Goal: Task Accomplishment & Management: Use online tool/utility

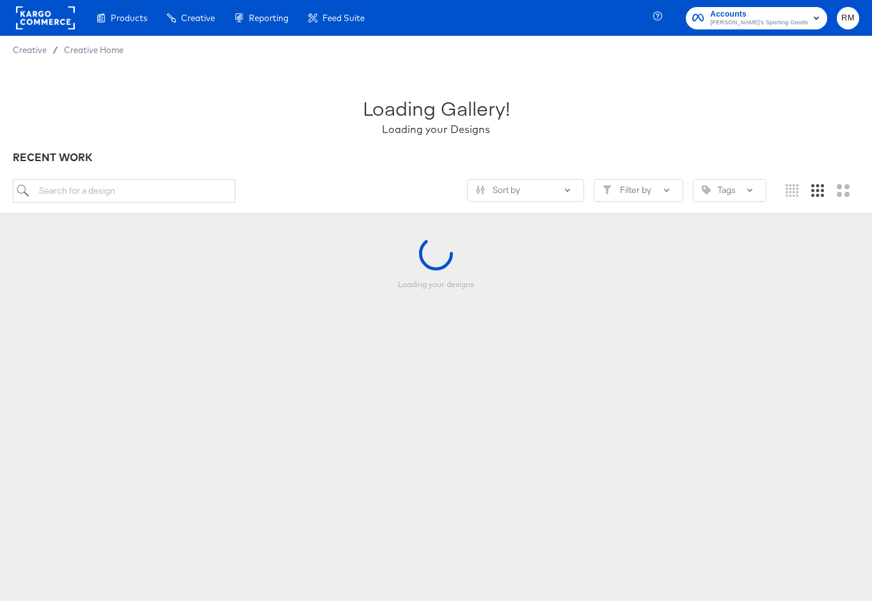
click at [762, 24] on span "Dick's Sporting Goods" at bounding box center [759, 23] width 98 height 10
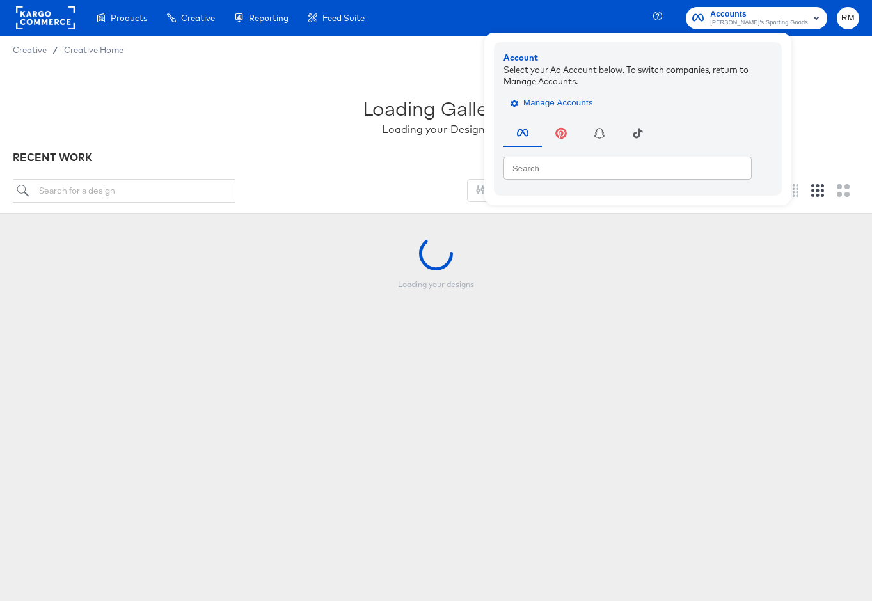
click at [591, 102] on span "Manage Accounts" at bounding box center [553, 103] width 80 height 15
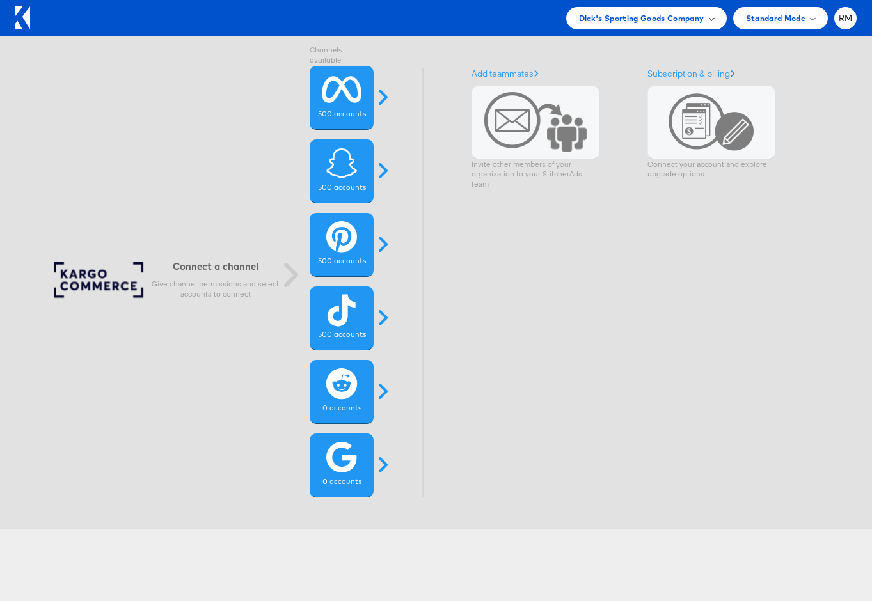
click at [701, 15] on span "Dick's Sporting Goods Company" at bounding box center [641, 18] width 125 height 13
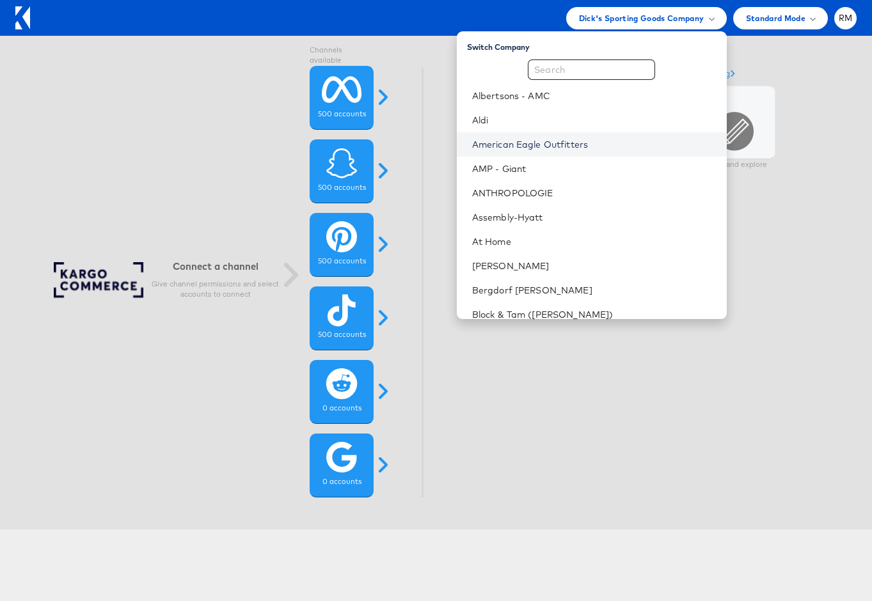
click at [621, 143] on link "American Eagle Outfitters" at bounding box center [594, 144] width 244 height 13
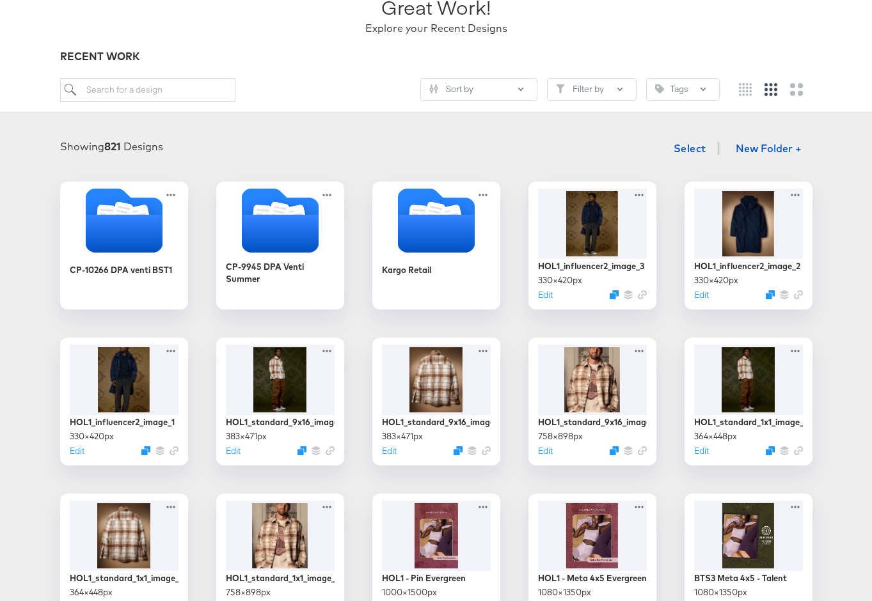
scroll to position [106, 0]
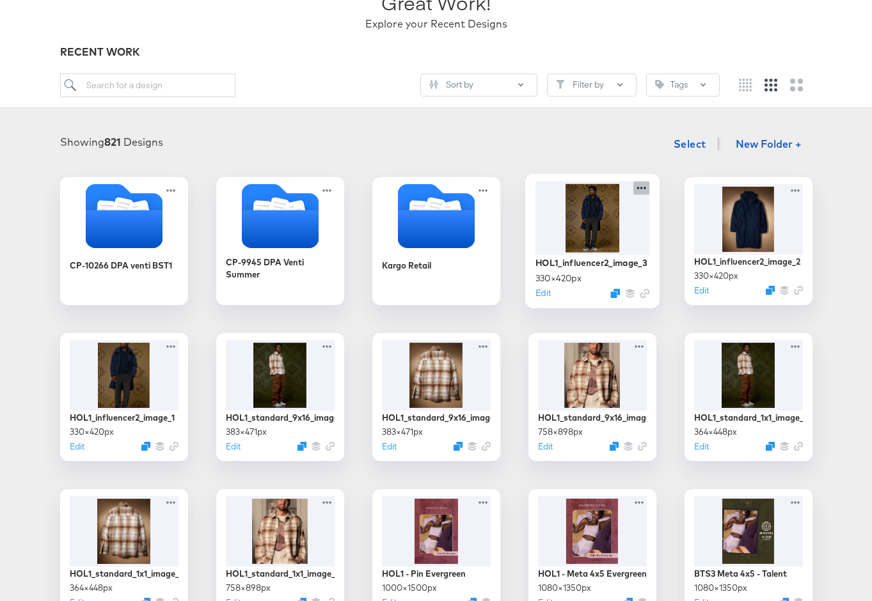
click at [643, 186] on icon at bounding box center [641, 187] width 16 height 13
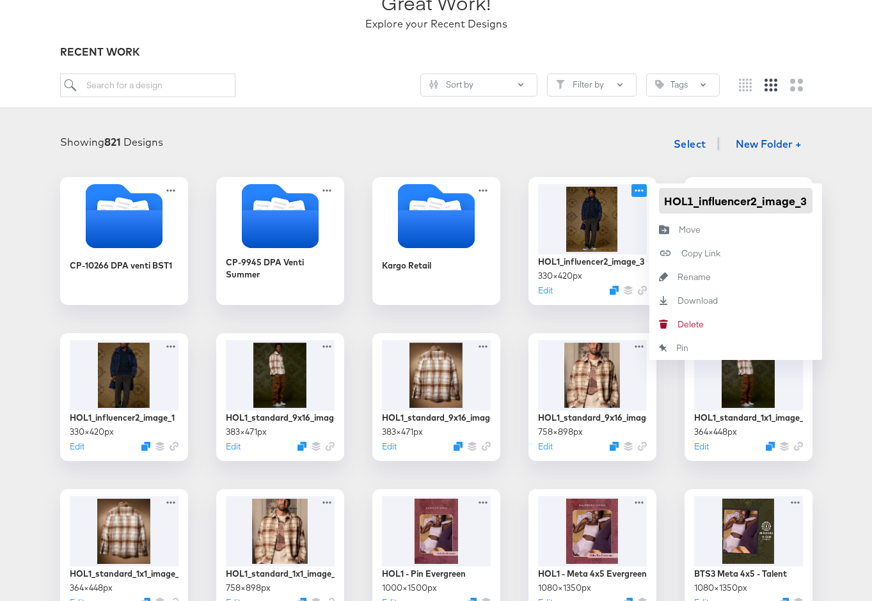
click at [677, 196] on input "HOL1_influencer2_image_3" at bounding box center [736, 201] width 154 height 26
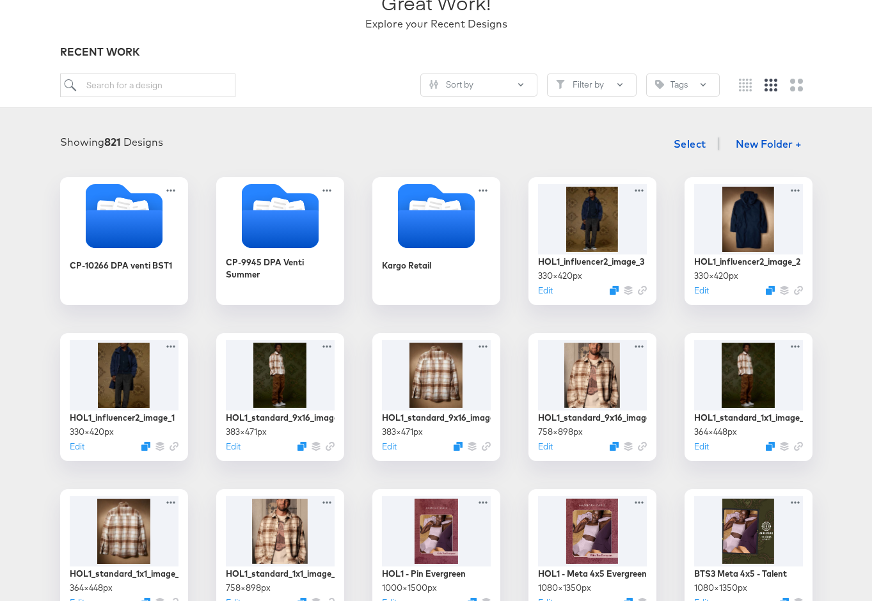
click at [547, 145] on div "Showing 821 Designs Select New Folder +" at bounding box center [436, 144] width 846 height 26
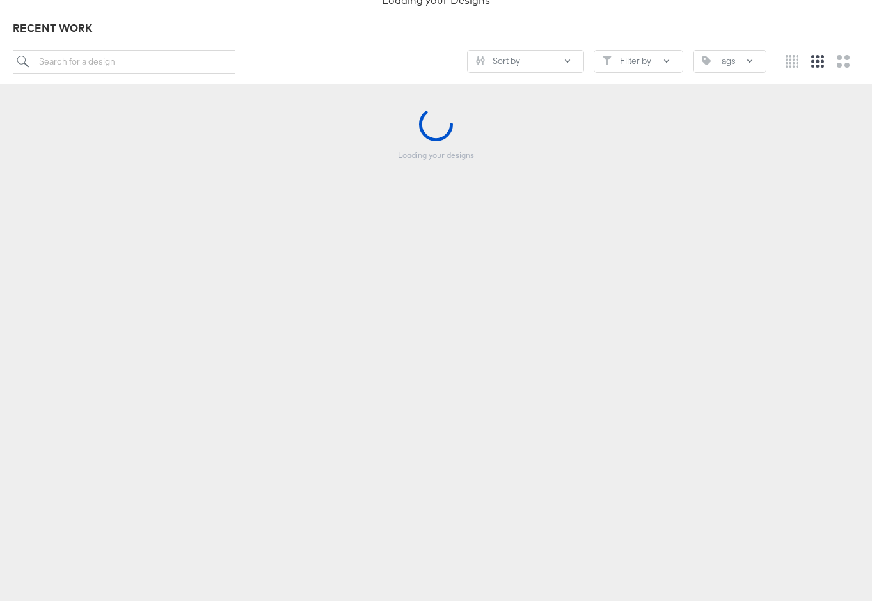
scroll to position [125, 0]
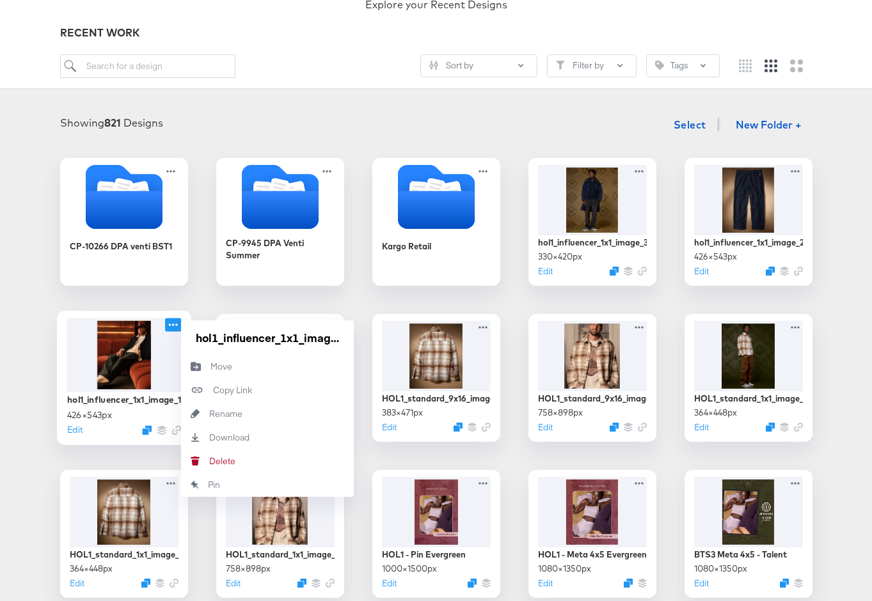
click at [175, 322] on icon at bounding box center [173, 324] width 16 height 13
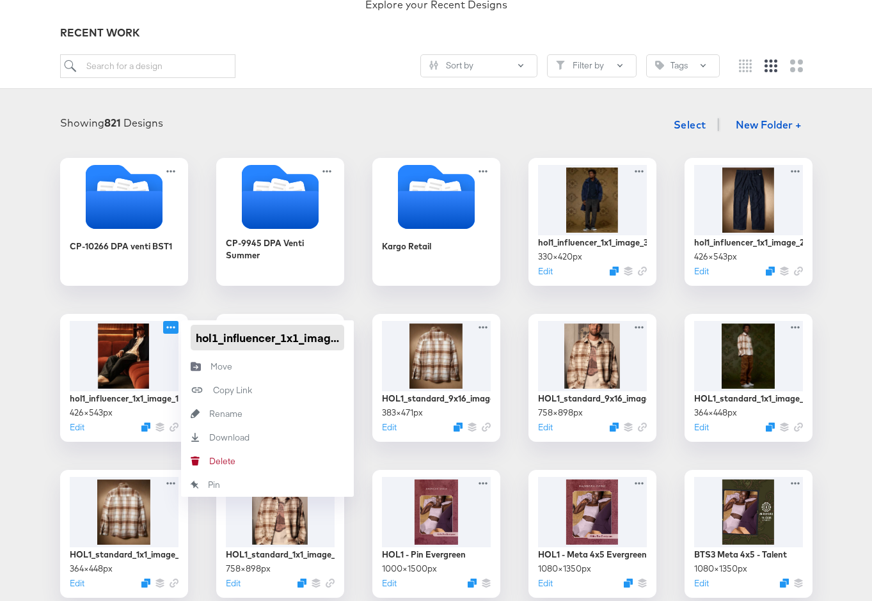
click at [262, 336] on input "hol1_influencer_1x1_image_1" at bounding box center [268, 338] width 154 height 26
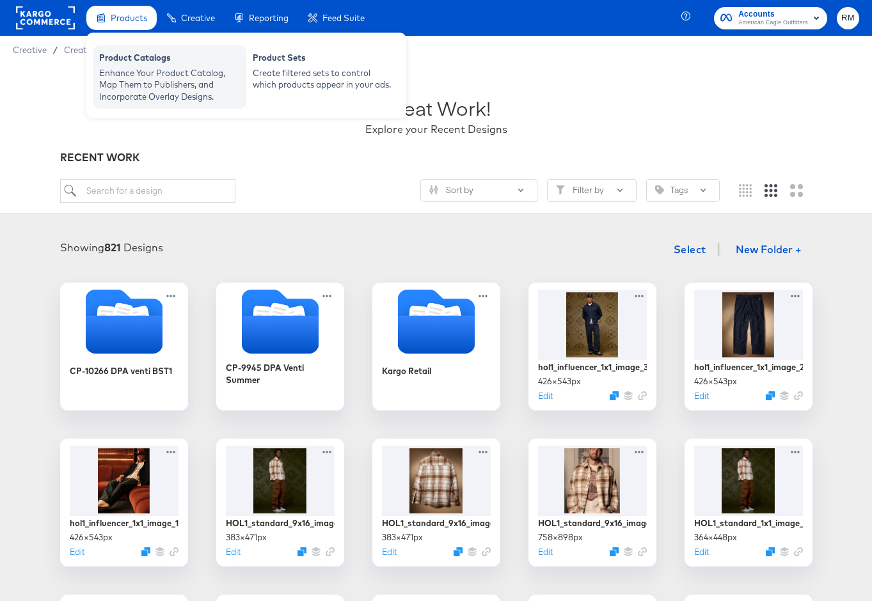
click at [140, 59] on div "Product Catalogs" at bounding box center [169, 59] width 141 height 15
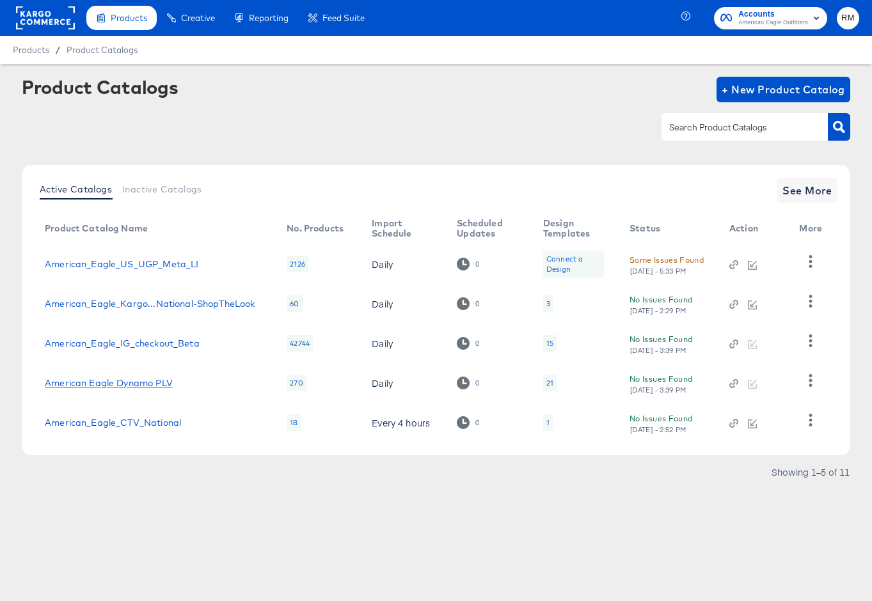
click at [98, 386] on link "American Eagle Dynamo PLV" at bounding box center [109, 383] width 128 height 10
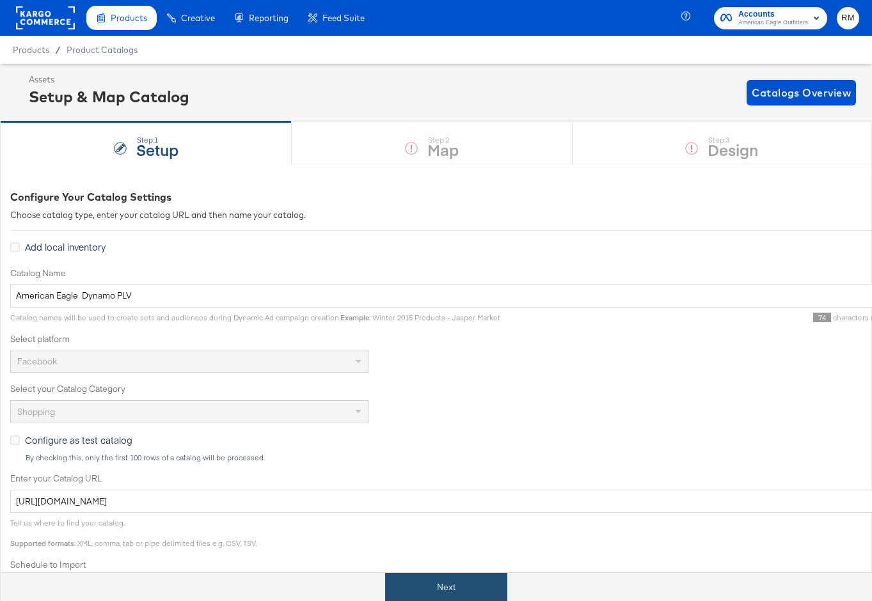
click at [394, 578] on button "Next" at bounding box center [446, 587] width 122 height 29
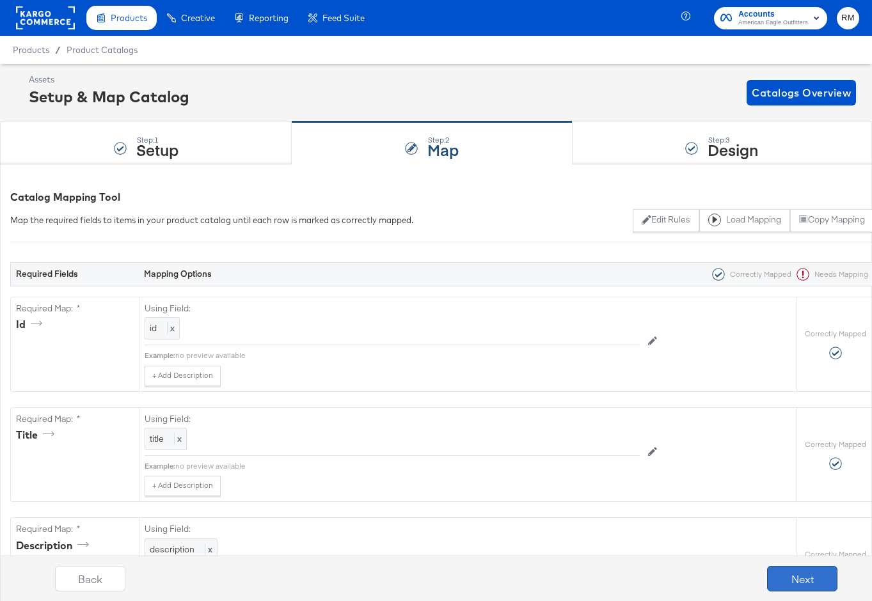
click at [808, 589] on button "Next" at bounding box center [802, 579] width 70 height 26
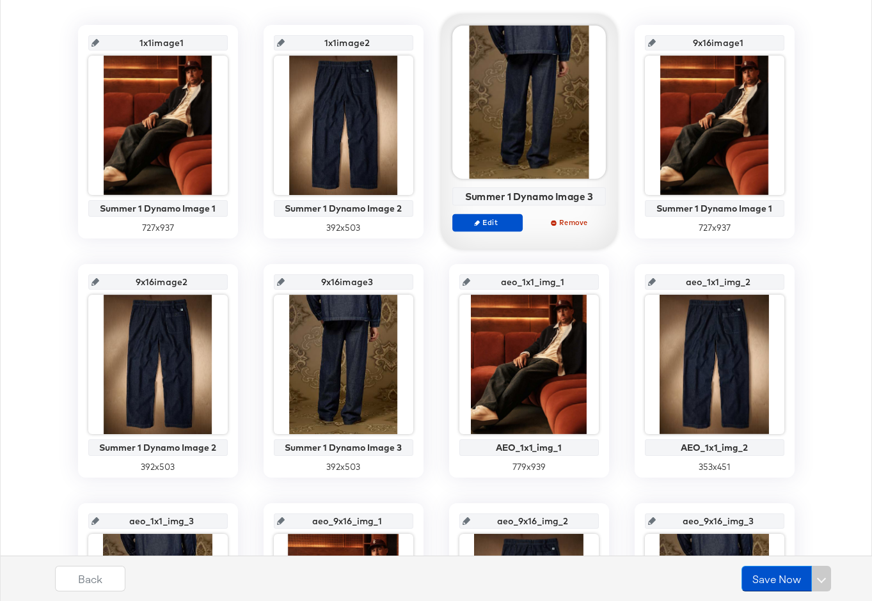
scroll to position [241, 0]
